Goal: Information Seeking & Learning: Learn about a topic

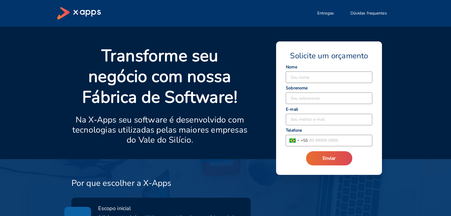
drag, startPoint x: 68, startPoint y: 17, endPoint x: 98, endPoint y: 16, distance: 29.6
click at [98, 16] on icon at bounding box center [79, 13] width 44 height 12
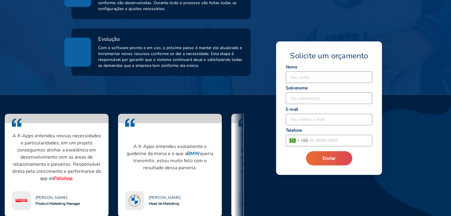
scroll to position [444, 0]
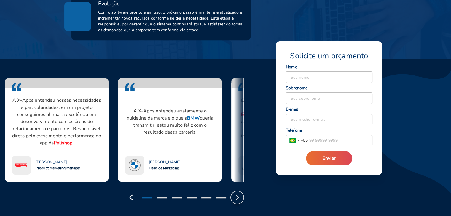
click at [239, 197] on icon "button" at bounding box center [236, 197] width 9 height 9
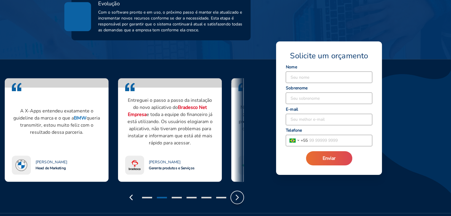
click at [239, 197] on icon "button" at bounding box center [236, 197] width 9 height 9
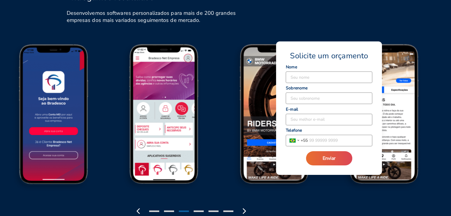
scroll to position [681, 0]
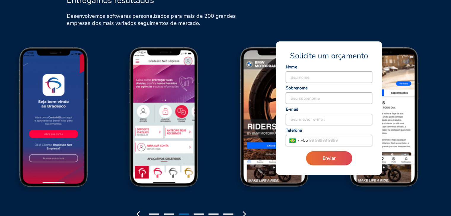
drag, startPoint x: 228, startPoint y: 133, endPoint x: 183, endPoint y: 134, distance: 44.5
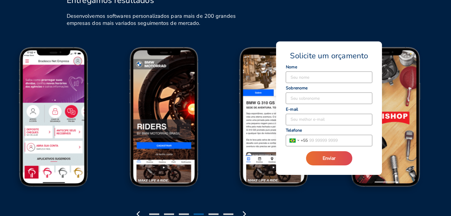
drag, startPoint x: 164, startPoint y: 128, endPoint x: 83, endPoint y: 124, distance: 81.8
click at [84, 125] on img at bounding box center [55, 122] width 110 height 153
drag, startPoint x: 152, startPoint y: 121, endPoint x: 79, endPoint y: 119, distance: 72.6
click at [245, 215] on icon "button" at bounding box center [243, 213] width 9 height 9
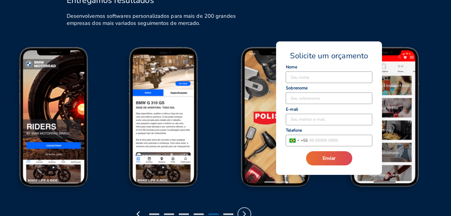
click at [245, 215] on icon "button" at bounding box center [243, 213] width 9 height 9
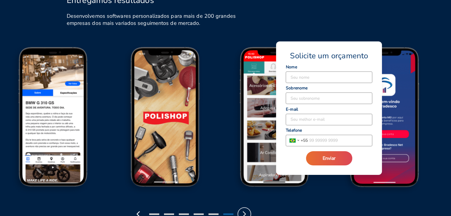
click at [245, 215] on icon "button" at bounding box center [243, 213] width 9 height 9
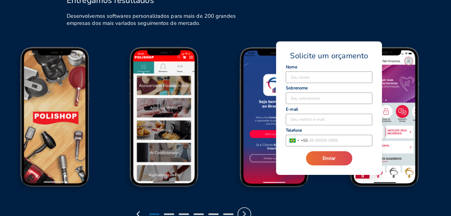
click at [245, 215] on icon "button" at bounding box center [243, 213] width 9 height 9
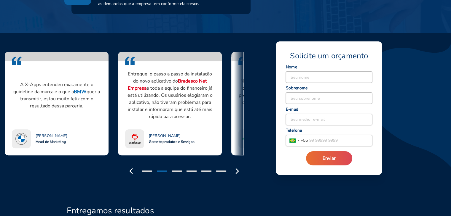
scroll to position [19, 0]
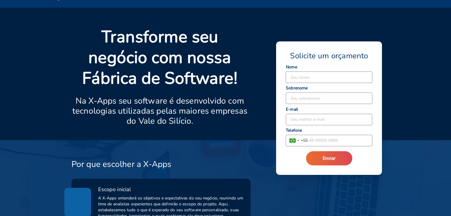
drag, startPoint x: 176, startPoint y: 150, endPoint x: 47, endPoint y: -9, distance: 204.5
